Goal: Entertainment & Leisure: Consume media (video, audio)

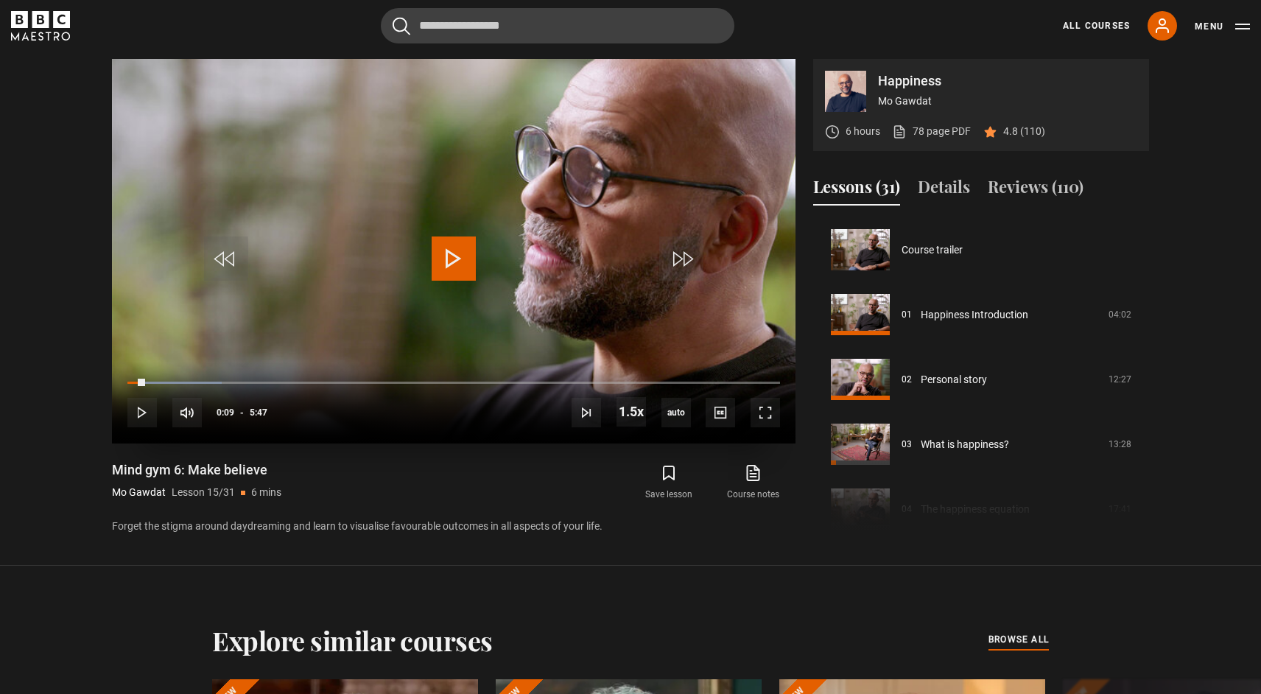
scroll to position [888, 0]
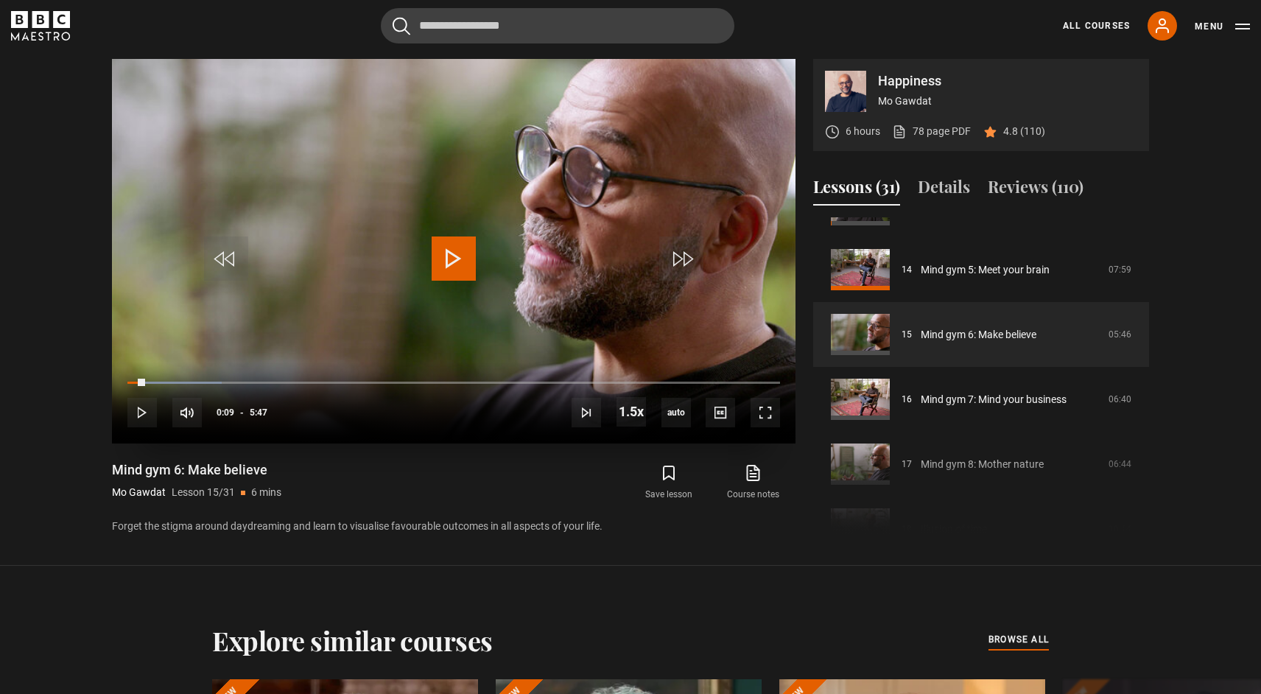
click at [453, 261] on span "Video Player" at bounding box center [454, 258] width 44 height 44
click at [771, 407] on span "Video Player" at bounding box center [765, 412] width 29 height 29
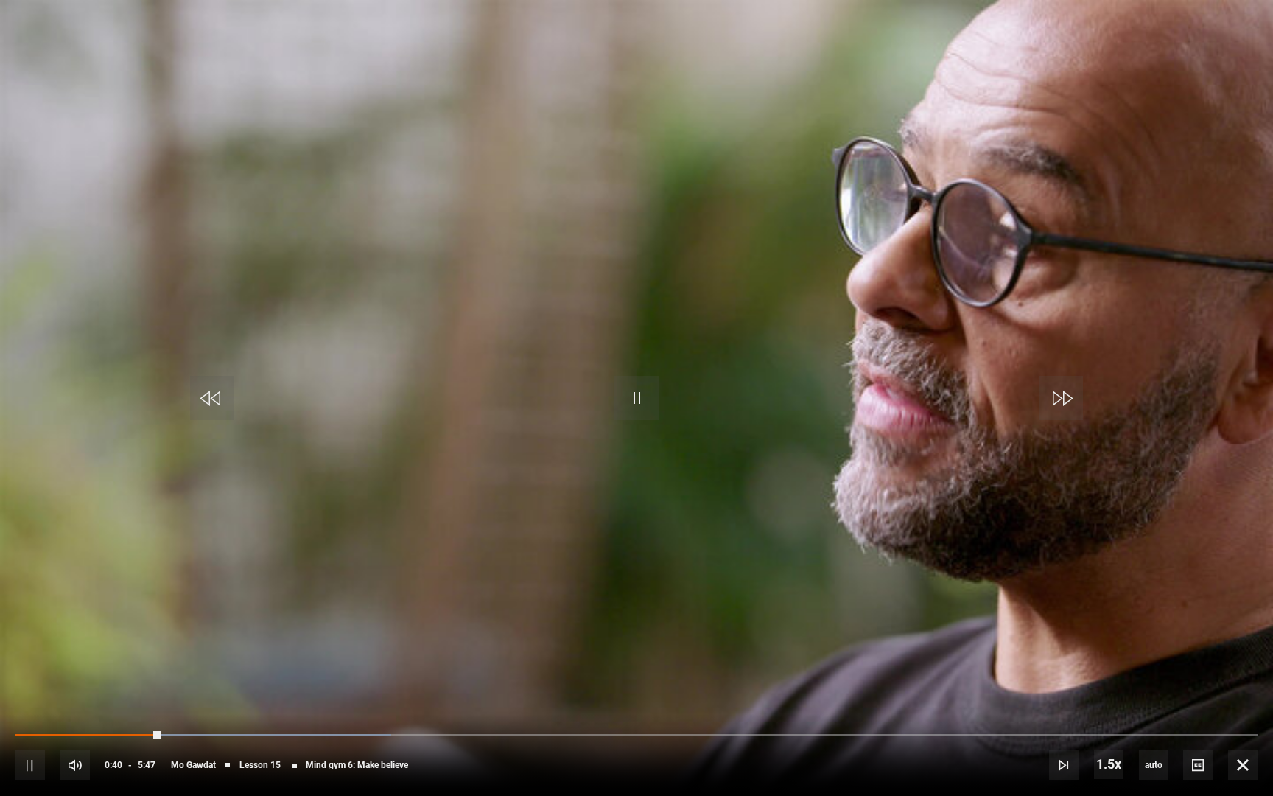
click at [875, 414] on video "Video Player" at bounding box center [636, 398] width 1273 height 796
click at [1246, 693] on span "Video Player" at bounding box center [1242, 764] width 29 height 29
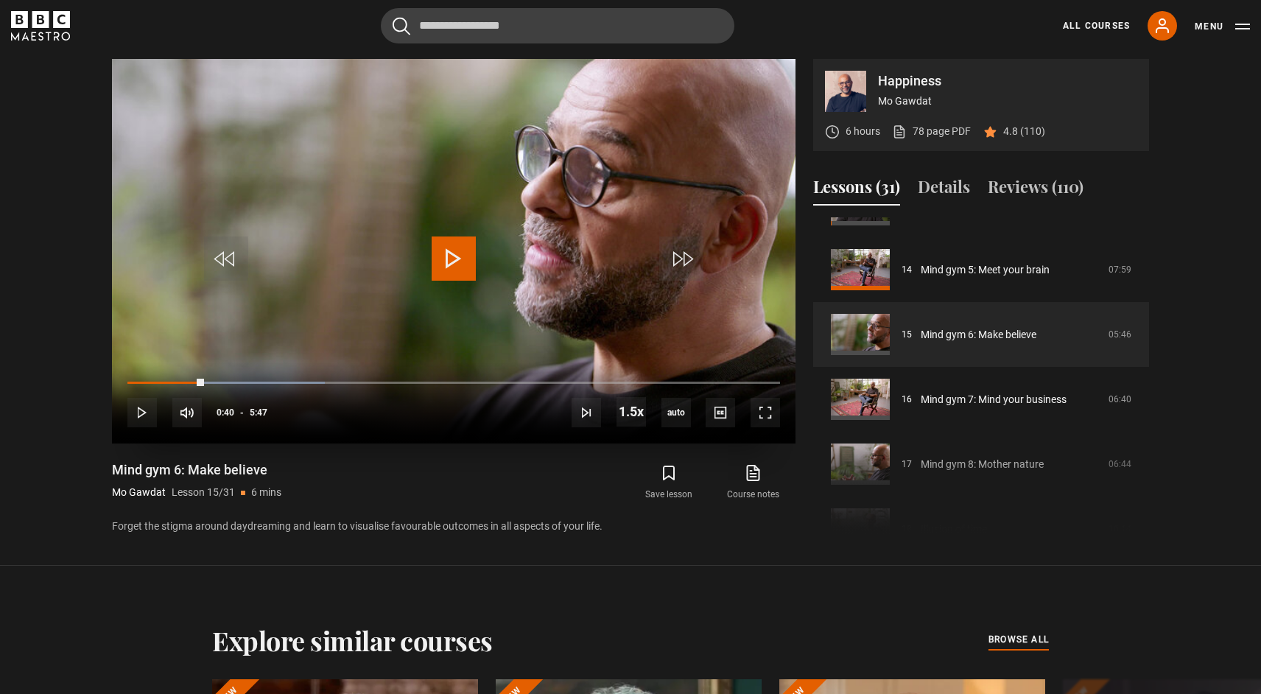
click at [460, 253] on span "Video Player" at bounding box center [454, 258] width 44 height 44
click at [772, 417] on span "Video Player" at bounding box center [765, 412] width 29 height 29
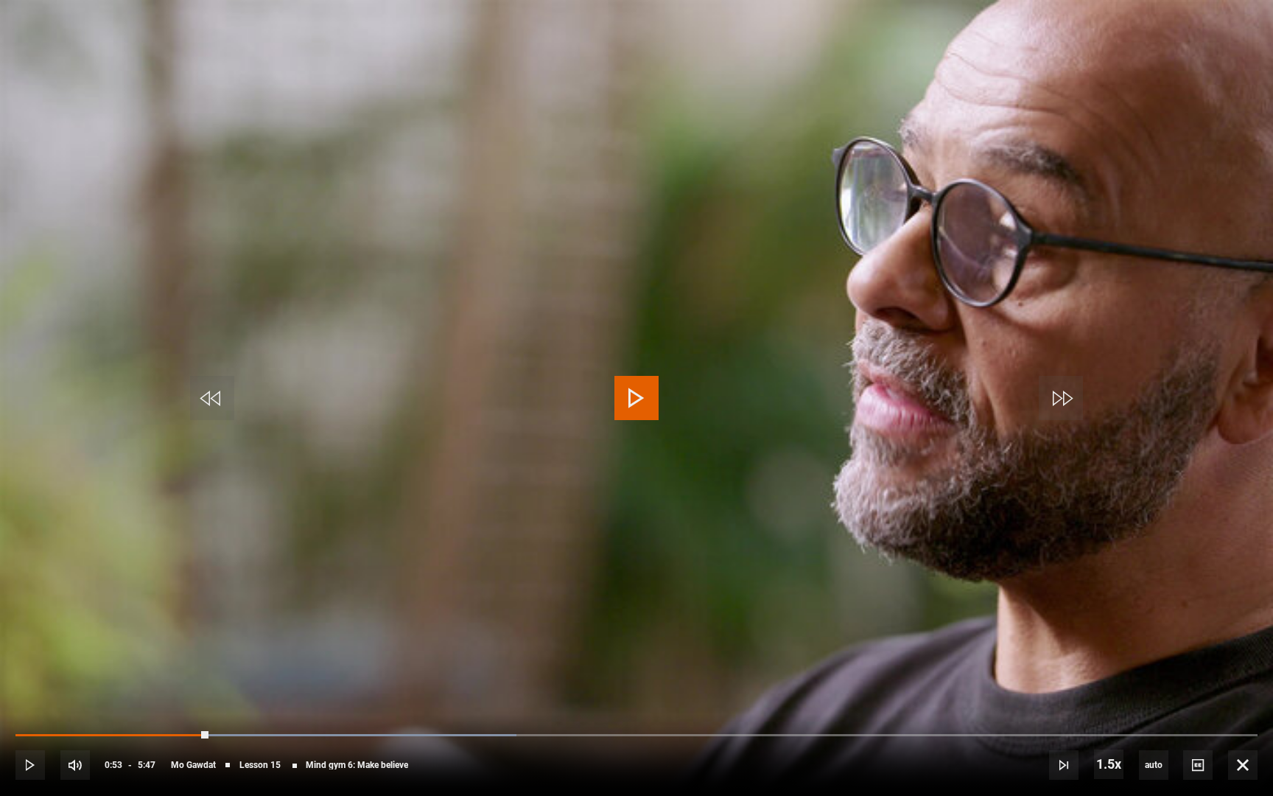
drag, startPoint x: 286, startPoint y: 739, endPoint x: 209, endPoint y: 727, distance: 77.5
click at [209, 693] on div "10s Skip Back 10 seconds Play 10s Skip Forward 10 seconds Loaded : 40.35% 0:56 …" at bounding box center [636, 755] width 1273 height 82
click at [634, 393] on span "Video Player" at bounding box center [636, 398] width 44 height 44
click at [645, 396] on span "Video Player" at bounding box center [636, 398] width 44 height 44
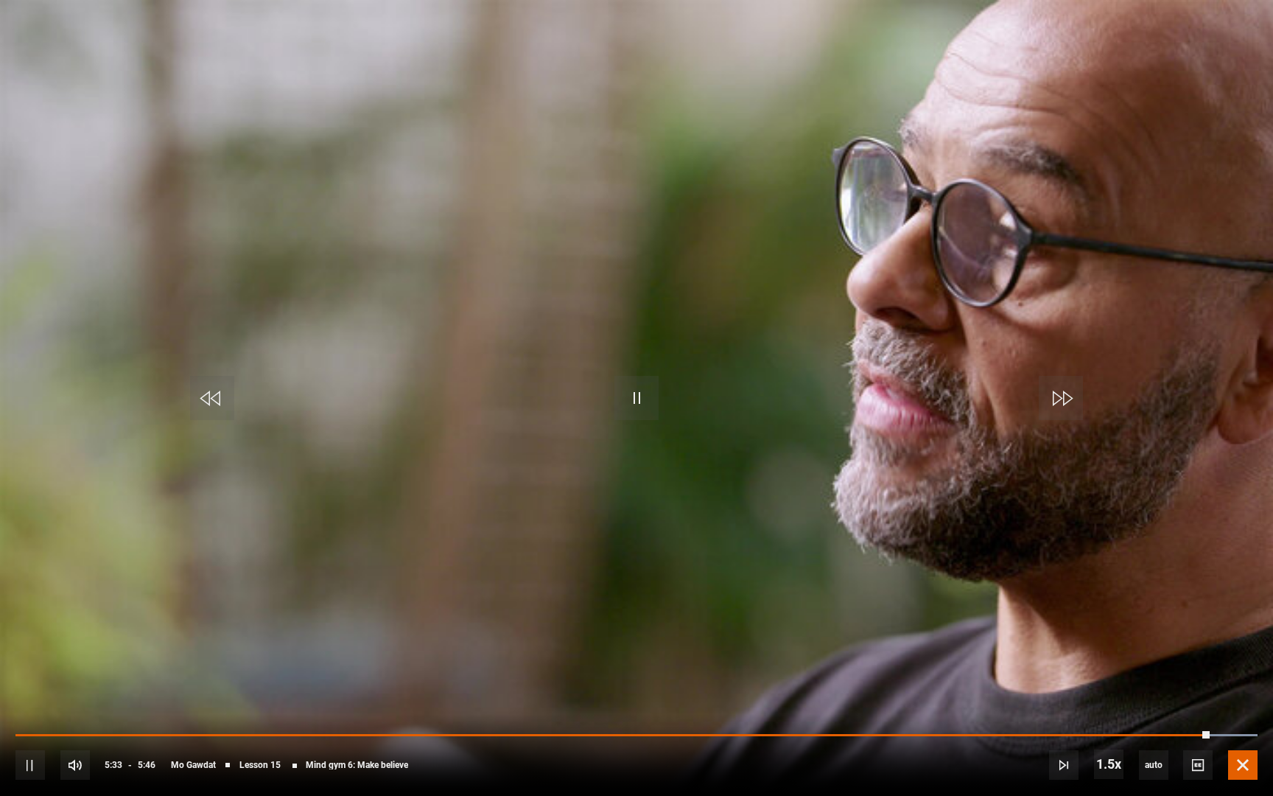
click at [1244, 693] on span "Video Player" at bounding box center [1242, 764] width 29 height 29
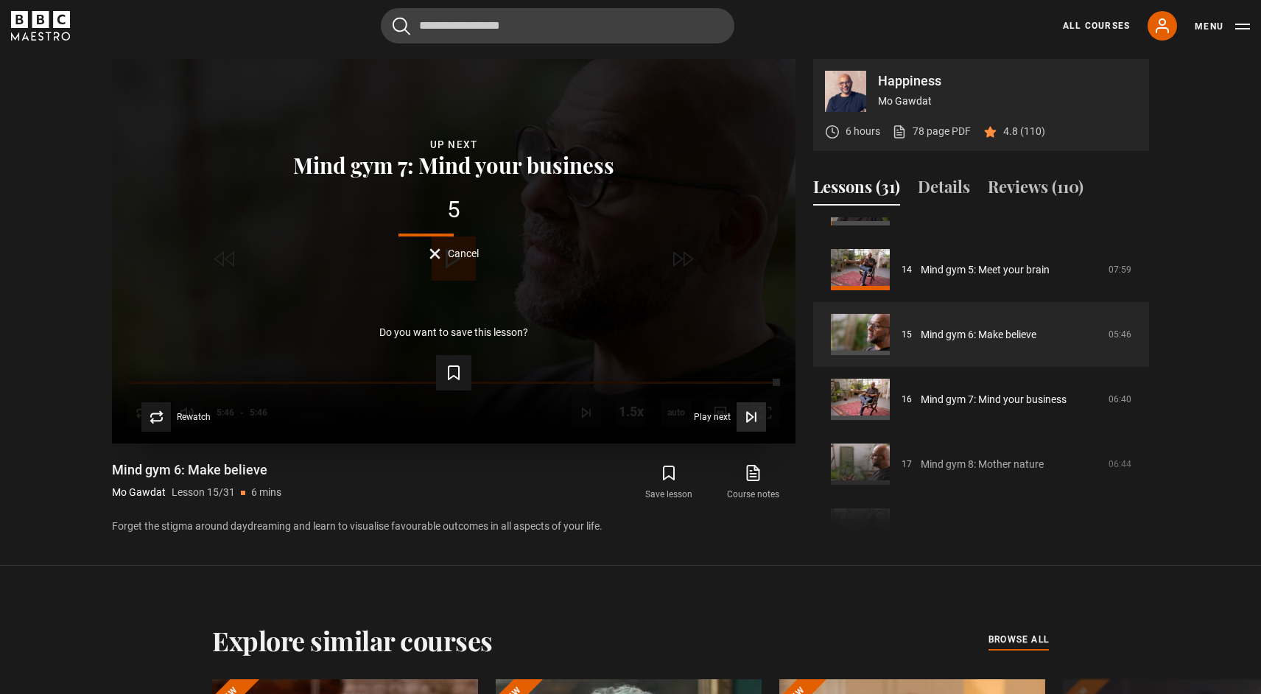
click at [756, 421] on icon "Video Player" at bounding box center [756, 417] width 0 height 9
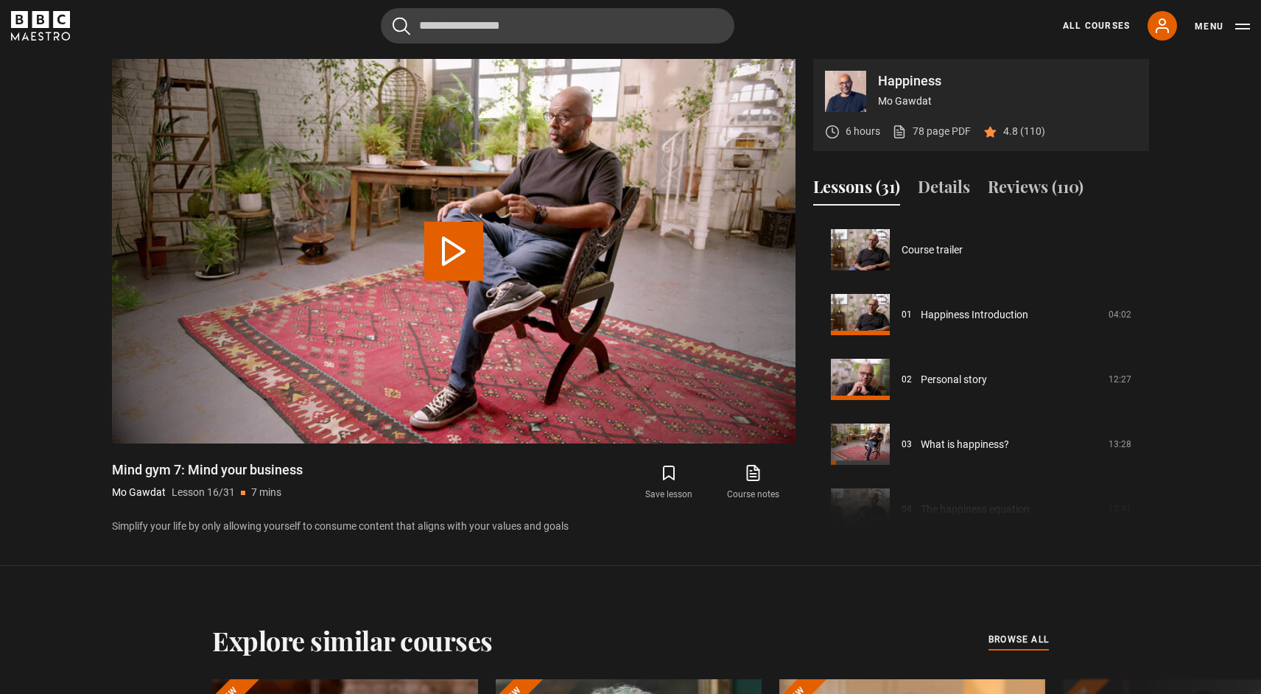
scroll to position [972, 0]
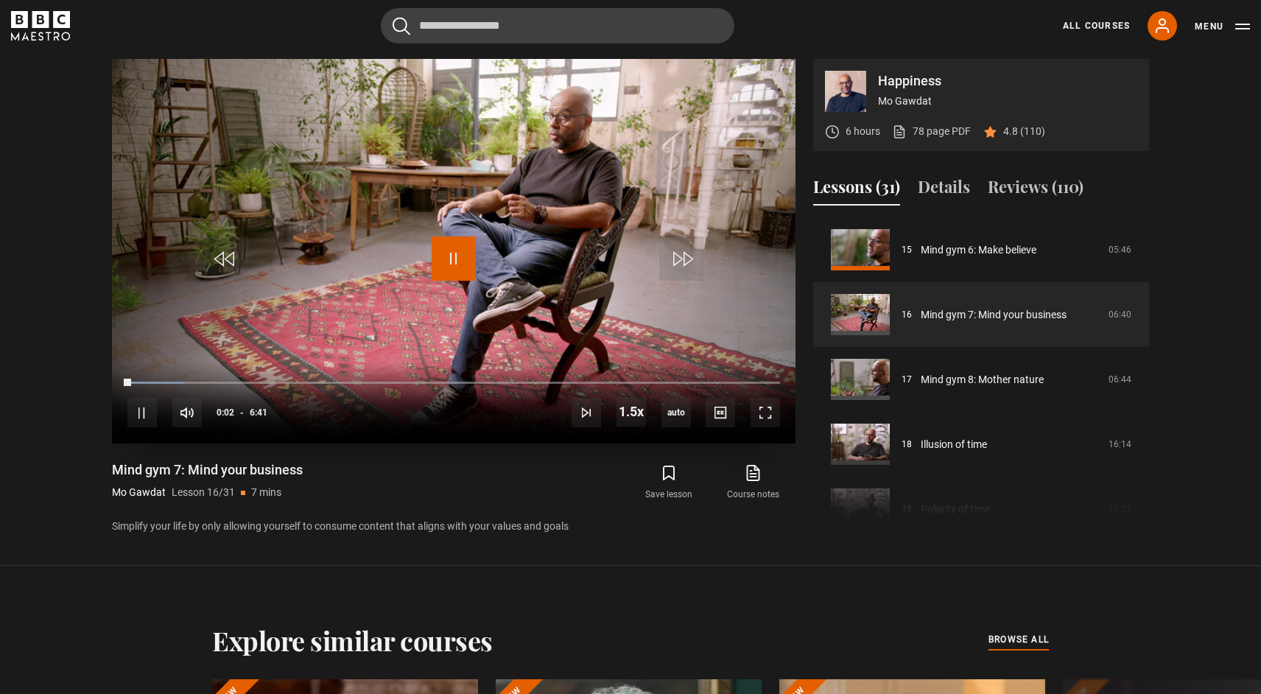
click at [457, 256] on span "Video Player" at bounding box center [454, 258] width 44 height 44
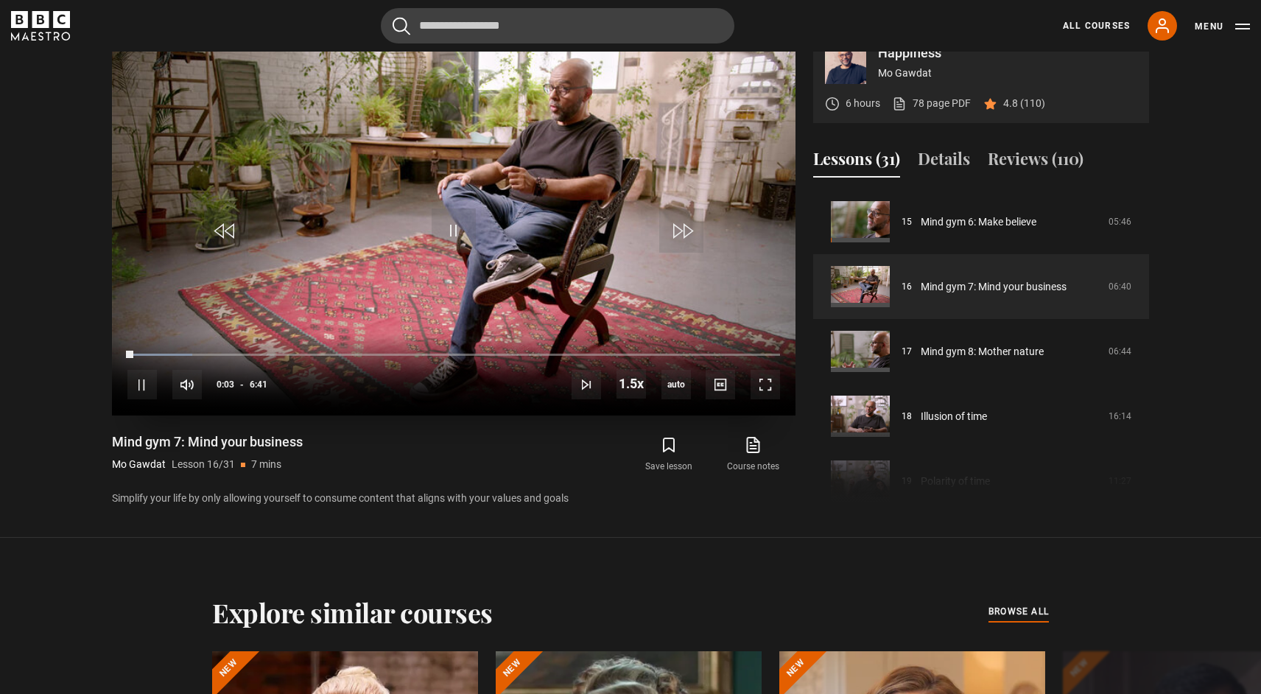
scroll to position [728, 0]
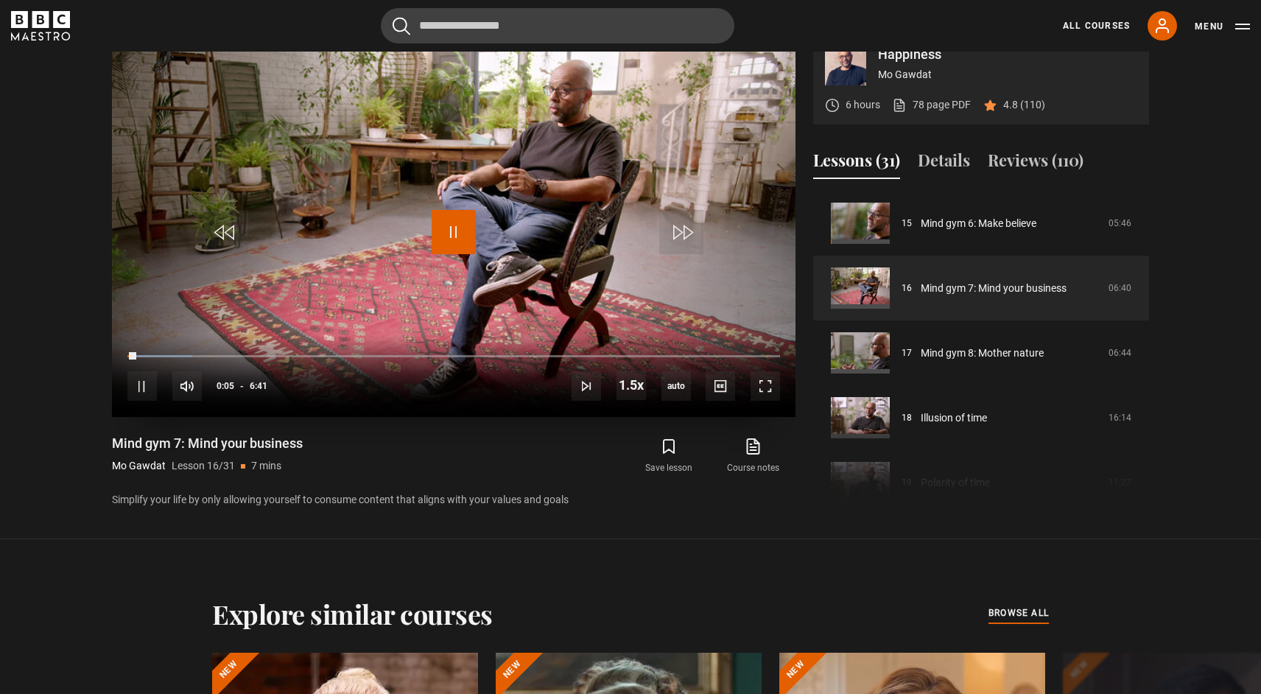
click at [454, 231] on span "Video Player" at bounding box center [454, 232] width 44 height 44
click at [452, 230] on span "Video Player" at bounding box center [454, 232] width 44 height 44
click at [459, 225] on span "Video Player" at bounding box center [454, 232] width 44 height 44
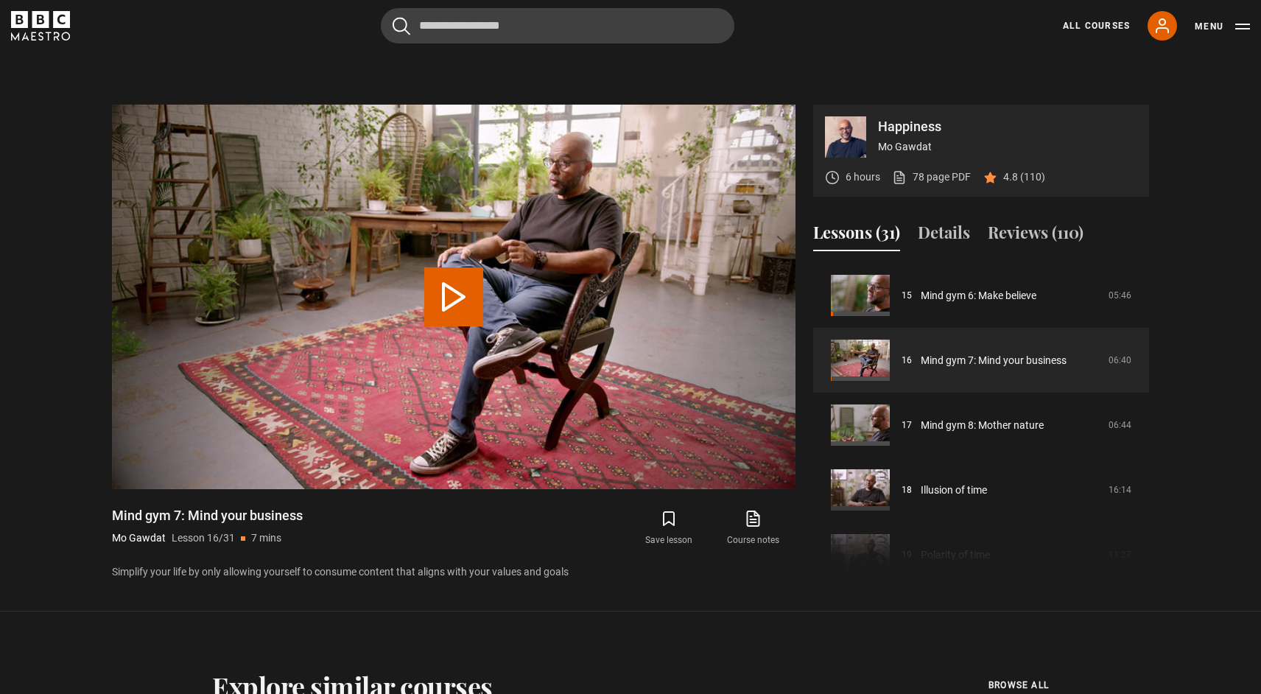
scroll to position [643, 0]
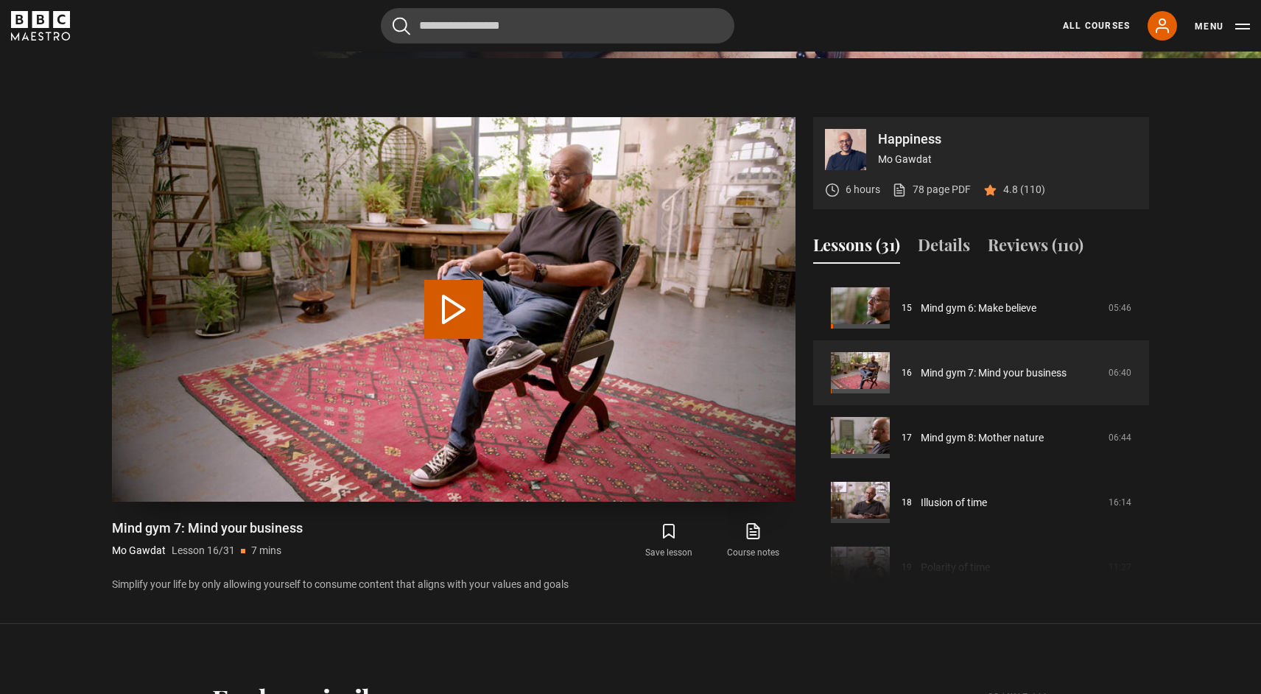
click at [466, 315] on button "Play Lesson Mind gym 7: Mind your business" at bounding box center [453, 309] width 59 height 59
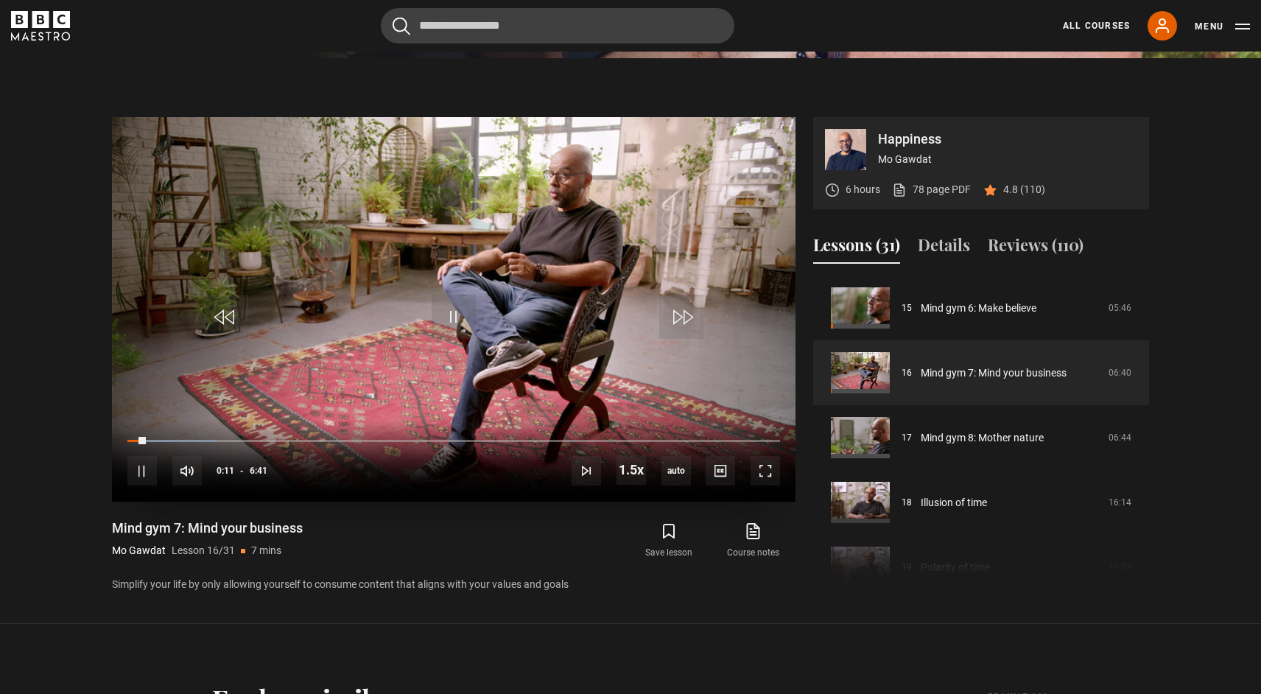
click at [482, 311] on video "Video Player" at bounding box center [454, 309] width 684 height 385
click at [451, 314] on span "Video Player" at bounding box center [454, 317] width 44 height 44
click at [438, 329] on span "Video Player" at bounding box center [454, 317] width 44 height 44
click at [455, 311] on span "Video Player" at bounding box center [454, 317] width 44 height 44
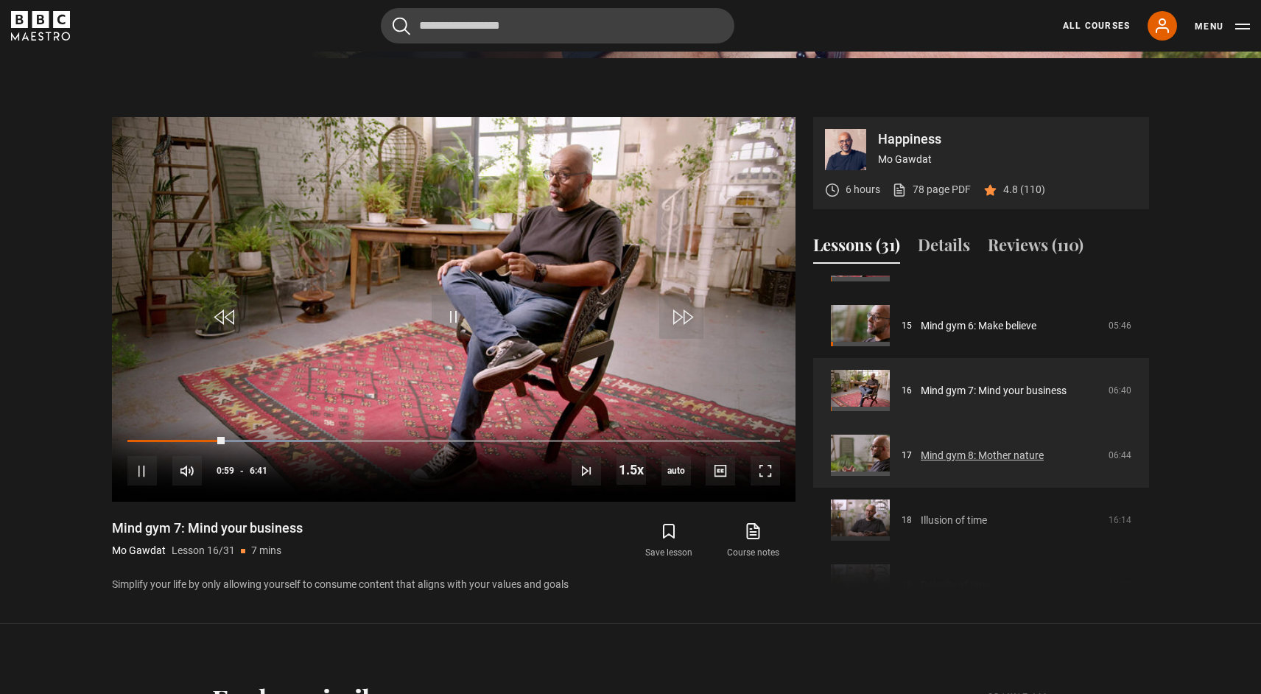
scroll to position [950, 0]
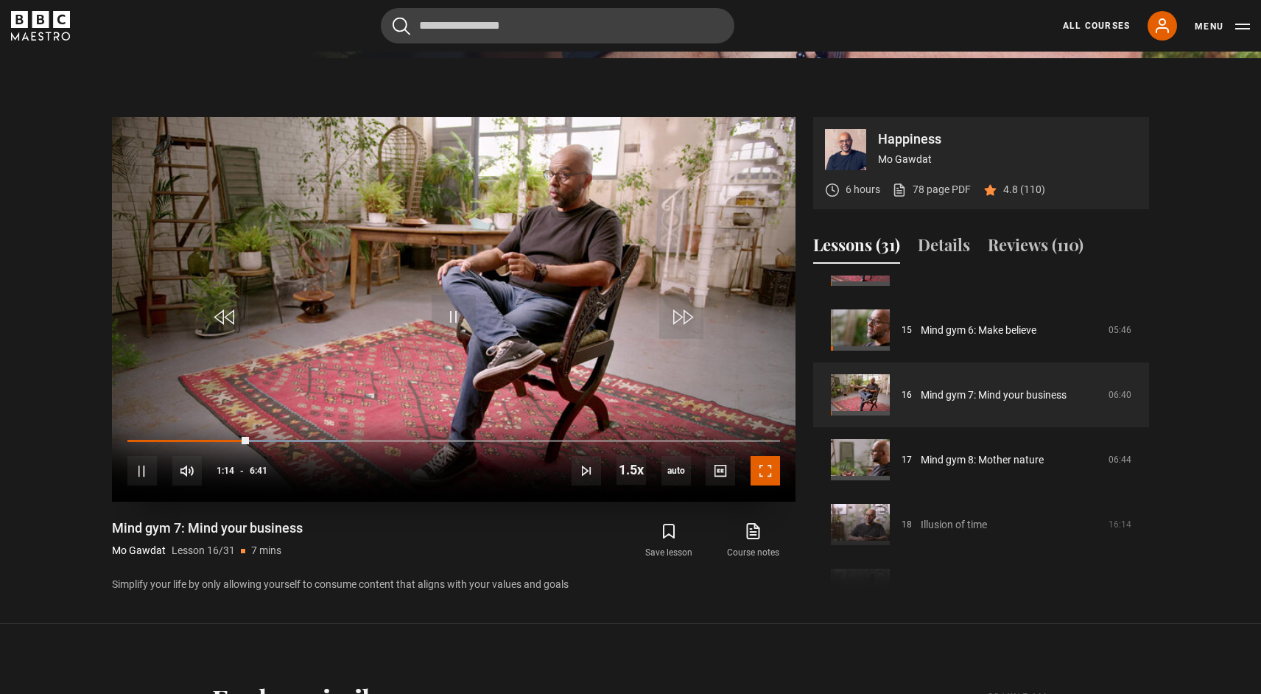
click at [767, 469] on span "Video Player" at bounding box center [765, 470] width 29 height 29
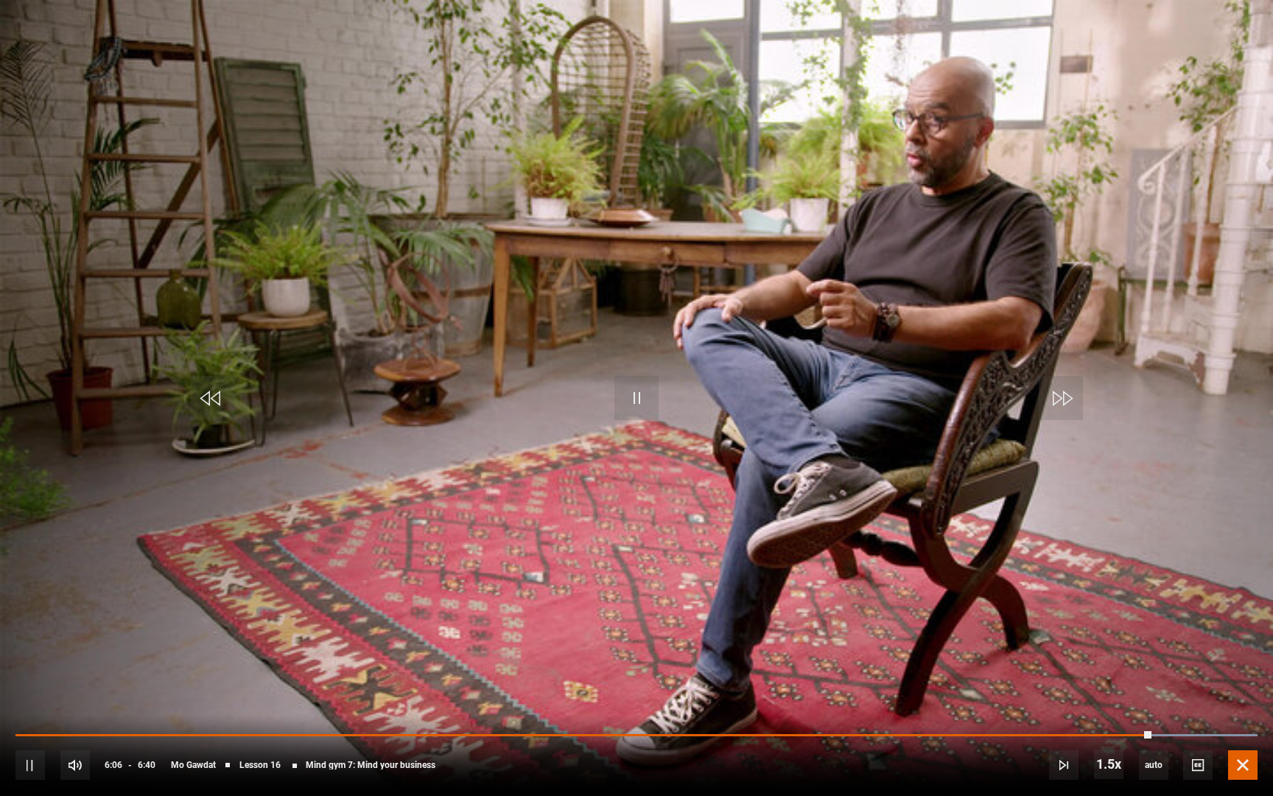
click at [1238, 693] on span "Video Player" at bounding box center [1242, 764] width 29 height 29
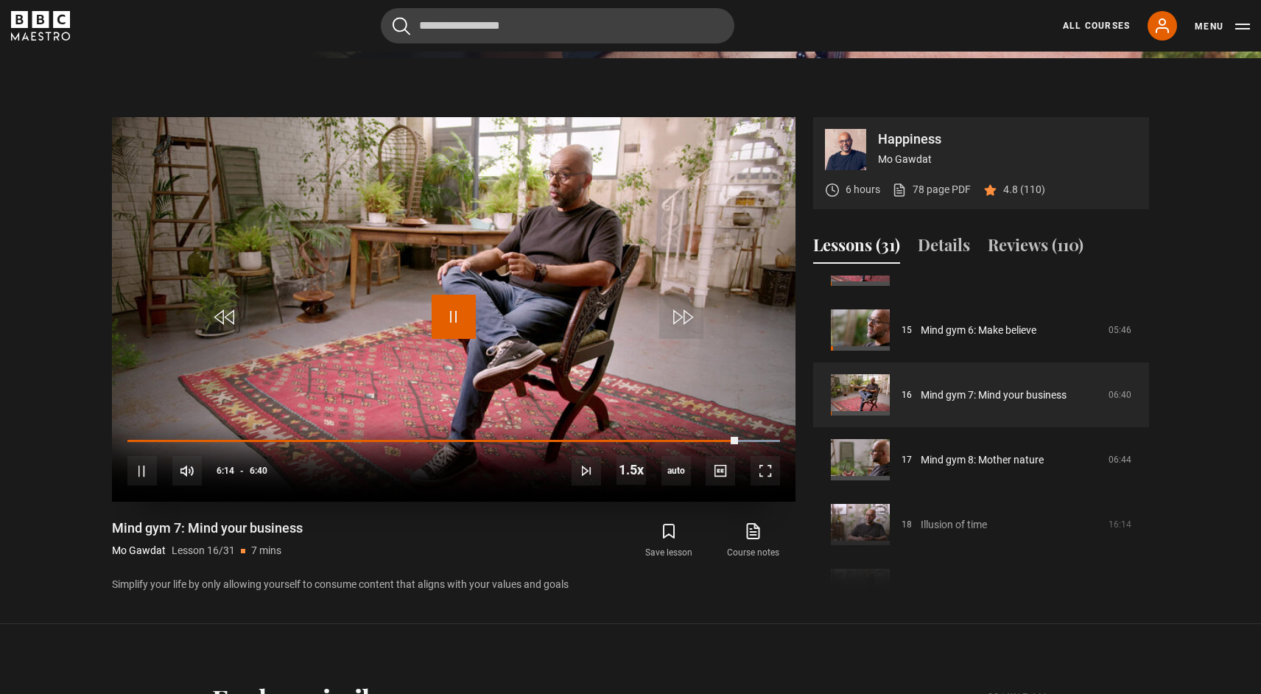
click at [452, 317] on span "Video Player" at bounding box center [454, 317] width 44 height 44
click at [475, 315] on span "Video Player" at bounding box center [454, 317] width 44 height 44
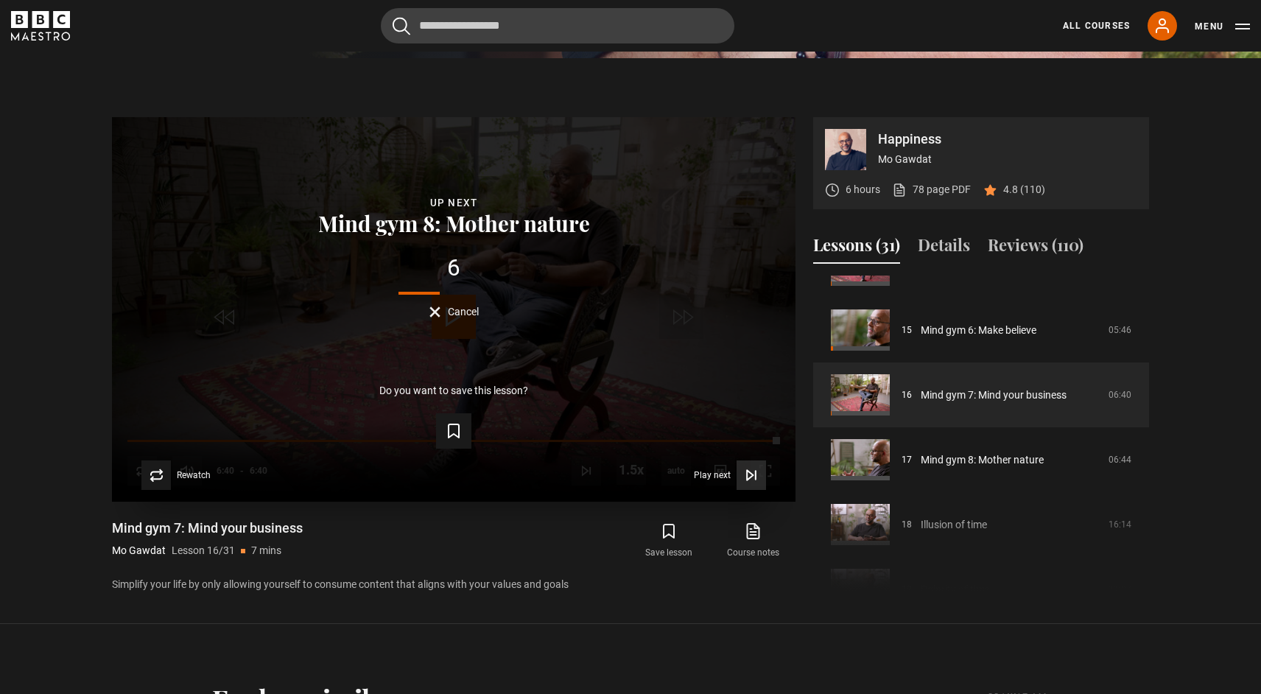
click at [754, 472] on icon "Video Player" at bounding box center [751, 475] width 15 height 15
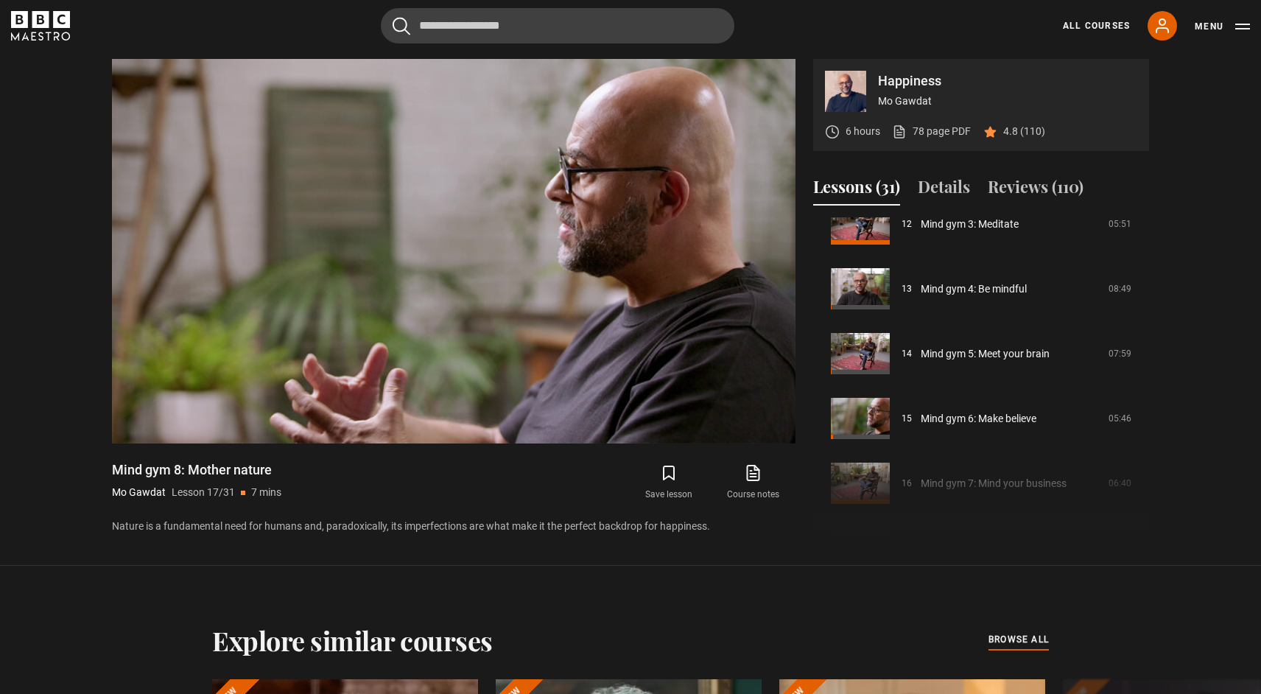
scroll to position [819, 0]
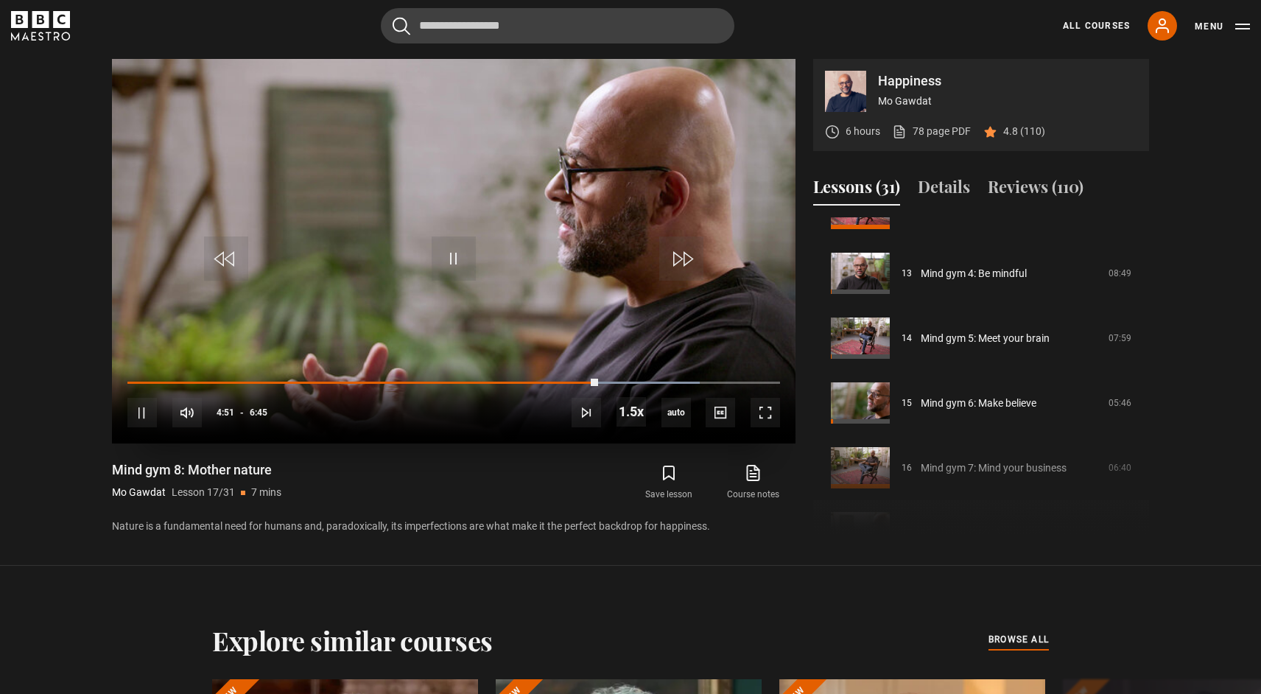
click at [513, 284] on video "Video Player" at bounding box center [454, 251] width 684 height 385
click at [464, 257] on span "Video Player" at bounding box center [454, 258] width 44 height 44
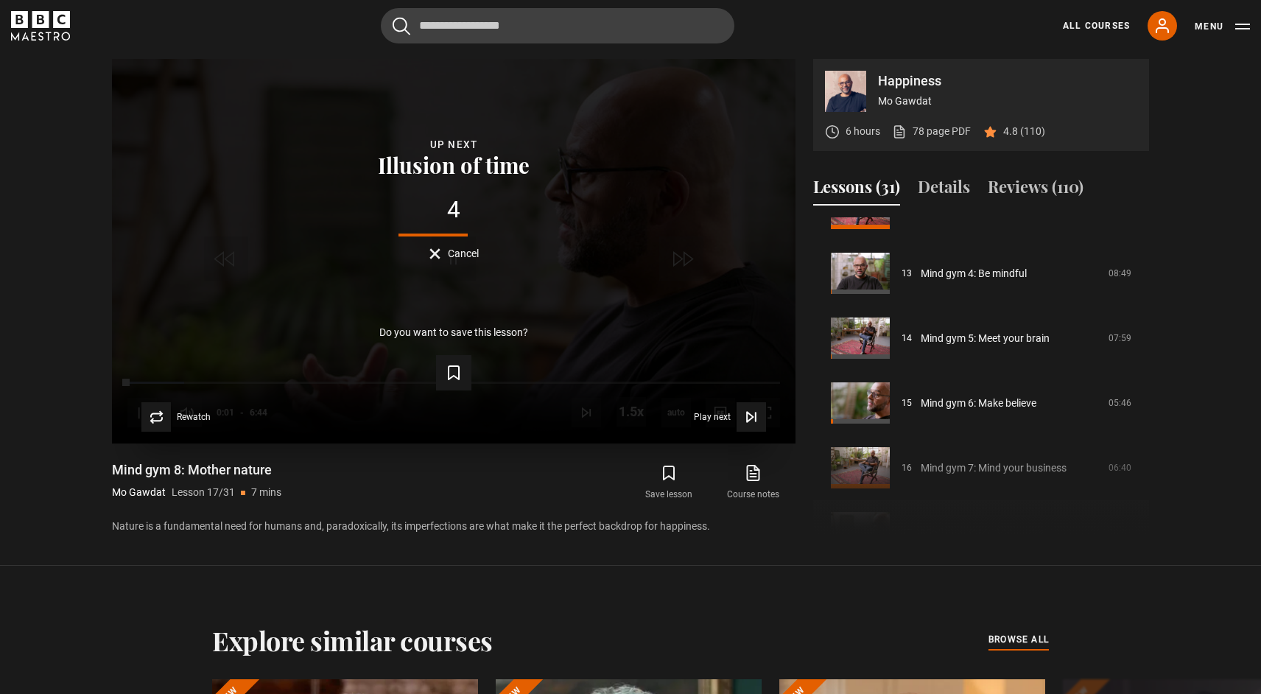
click at [518, 235] on div "4 Cancel" at bounding box center [454, 228] width 636 height 61
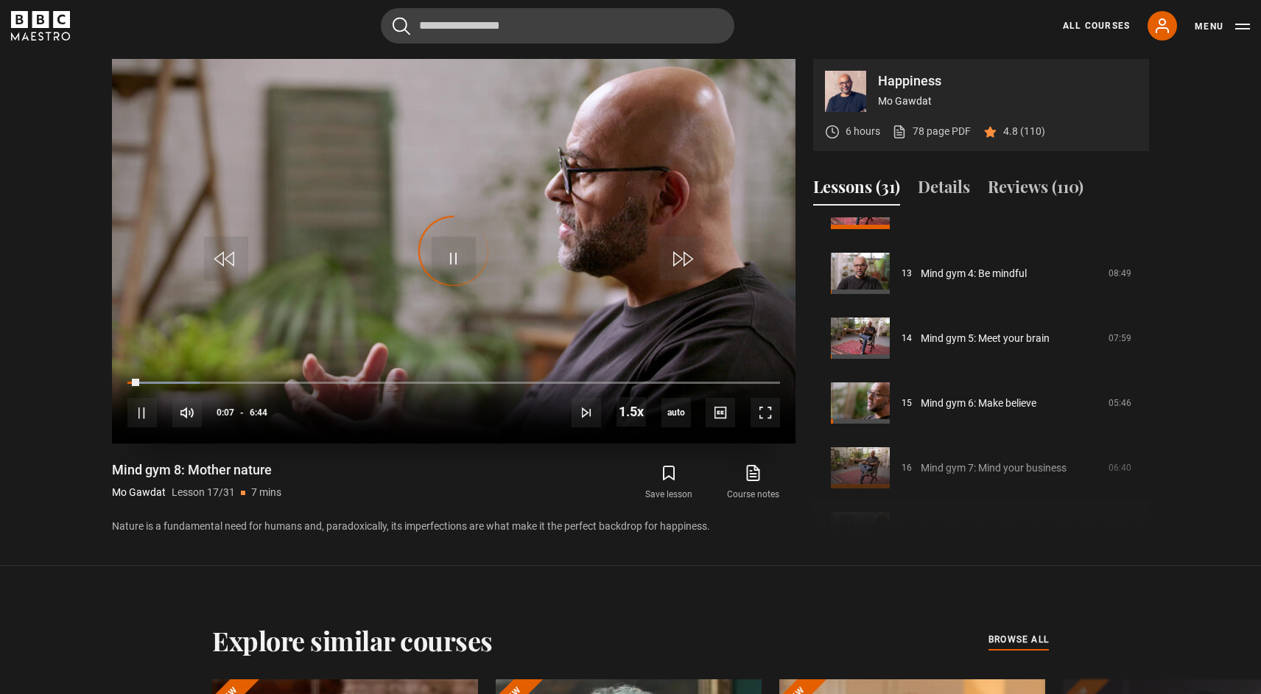
click at [444, 220] on div "Video Player is loading." at bounding box center [454, 251] width 74 height 74
click at [449, 267] on span "Video Player" at bounding box center [454, 258] width 44 height 44
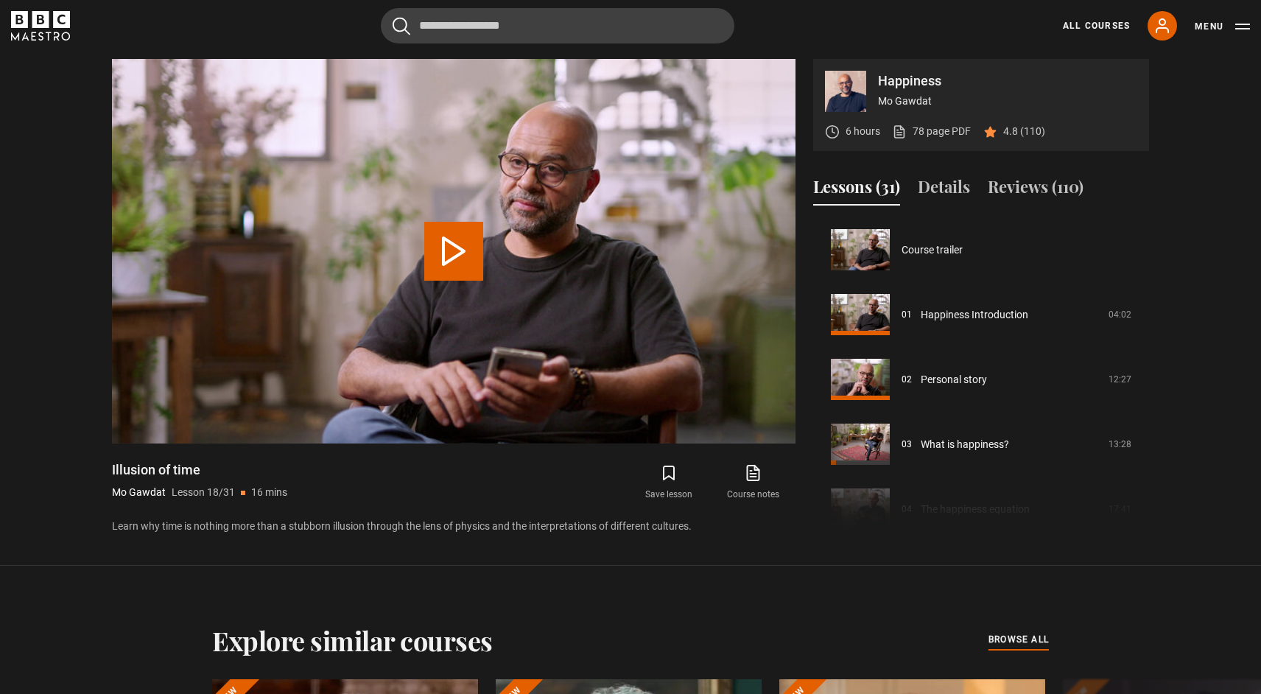
scroll to position [1102, 0]
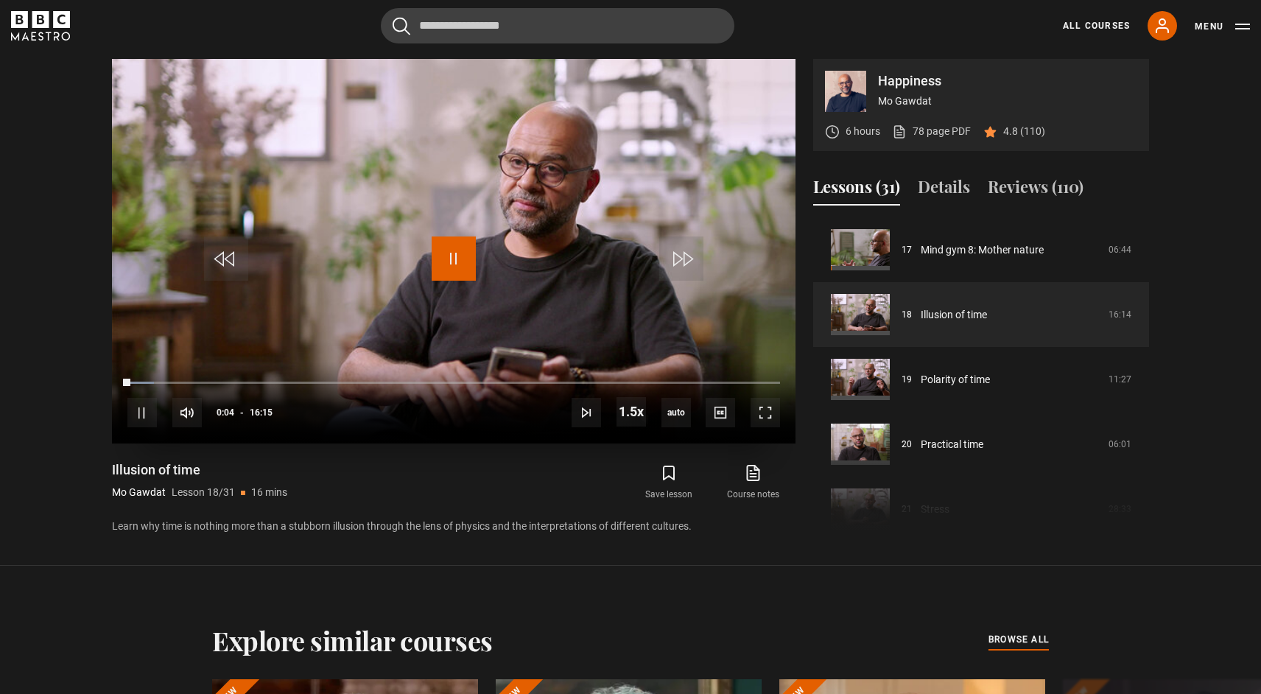
click at [453, 248] on span "Video Player" at bounding box center [454, 258] width 44 height 44
